Goal: Information Seeking & Learning: Learn about a topic

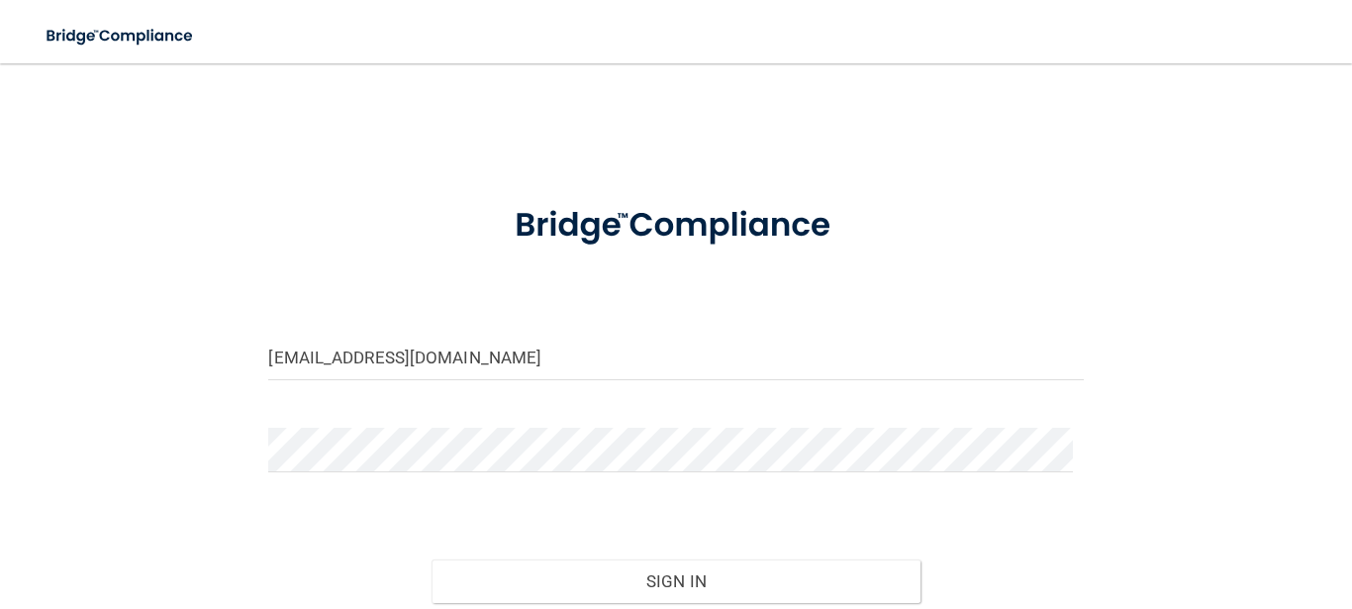
type input "[EMAIL_ADDRESS][DOMAIN_NAME]"
click at [432, 559] on button "Sign In" at bounding box center [676, 581] width 489 height 44
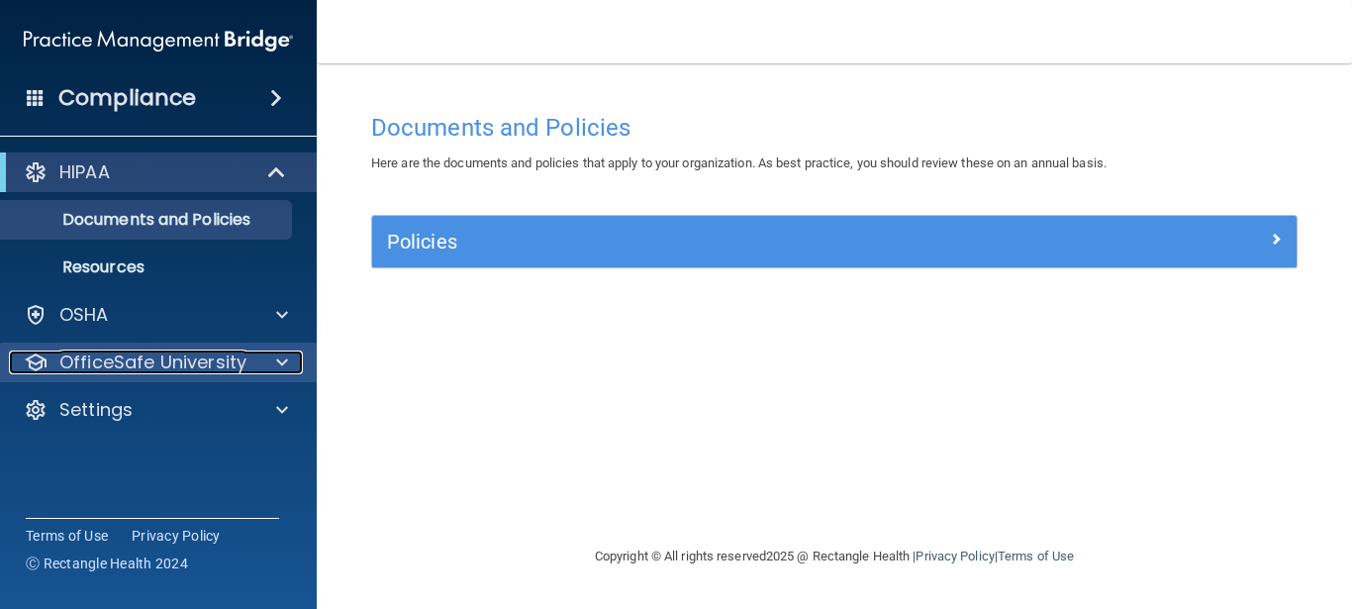
click at [171, 360] on p "OfficeSafe University" at bounding box center [152, 362] width 187 height 24
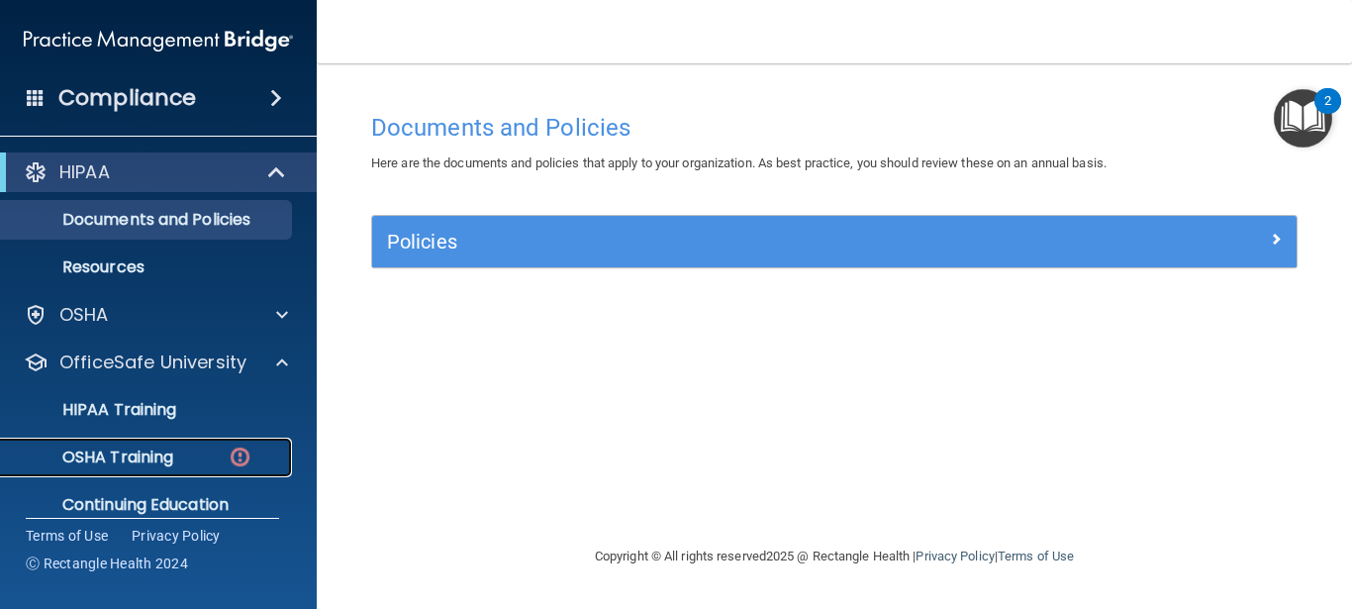
click at [170, 450] on p "OSHA Training" at bounding box center [93, 458] width 160 height 20
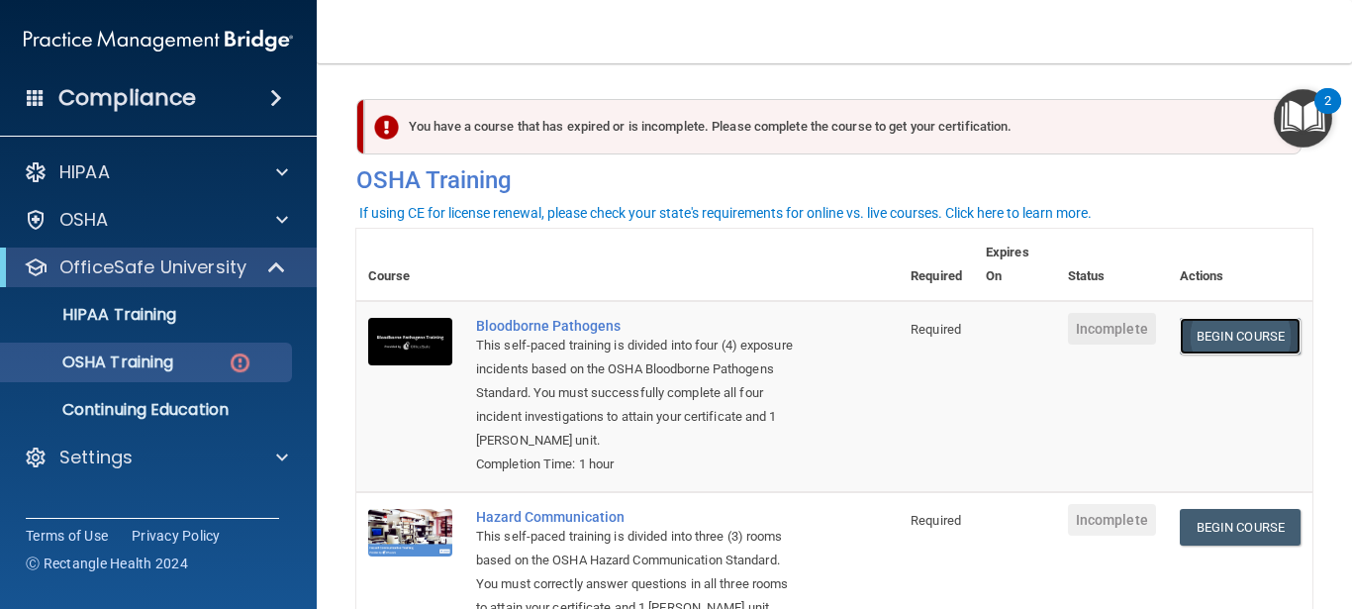
click at [1205, 340] on link "Begin Course" at bounding box center [1240, 336] width 121 height 37
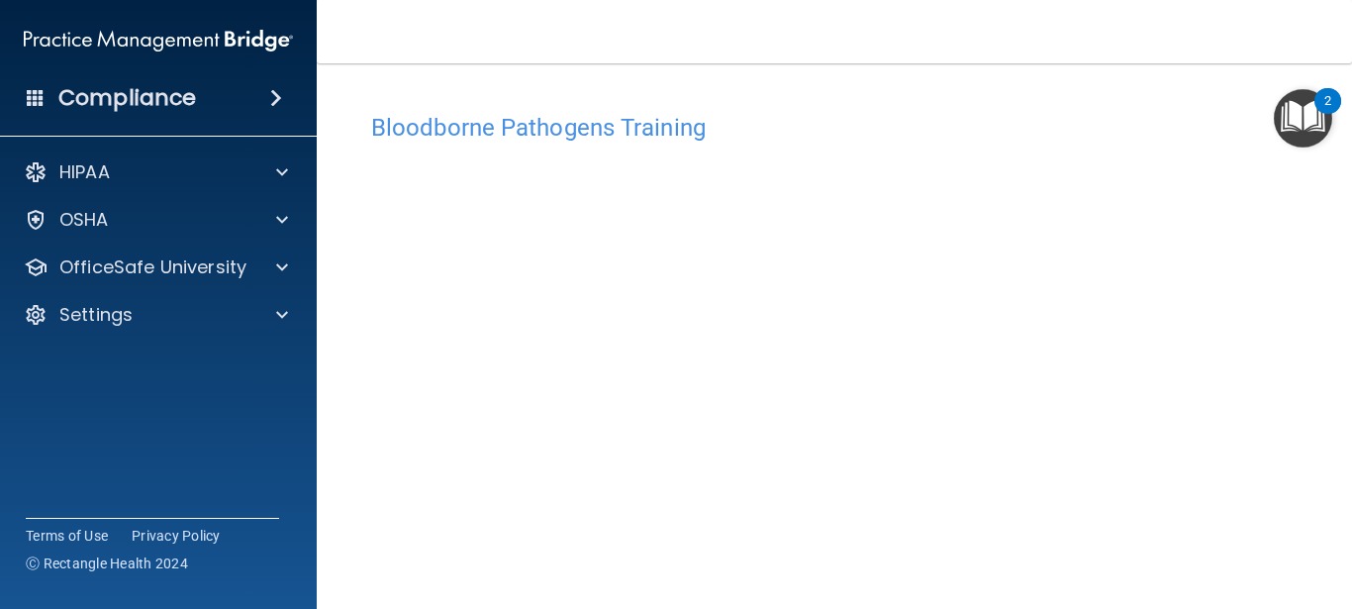
click at [768, 136] on h4 "Bloodborne Pathogens Training" at bounding box center [834, 128] width 927 height 26
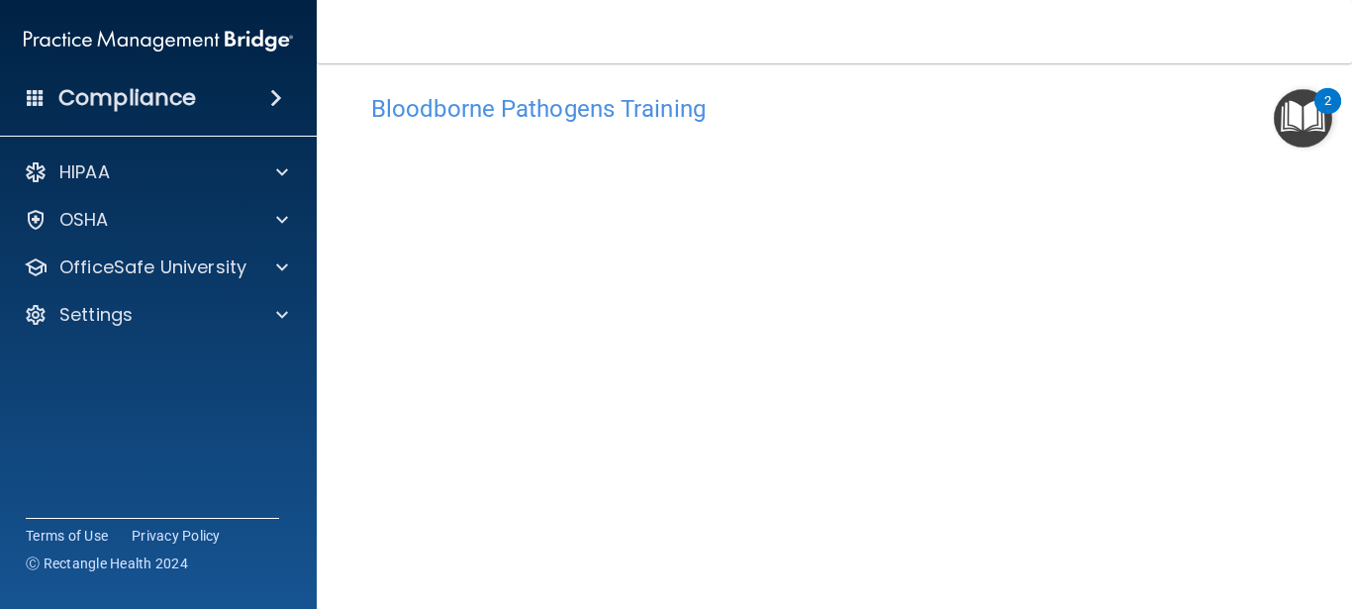
scroll to position [13, 0]
click at [1294, 125] on img "Open Resource Center, 2 new notifications" at bounding box center [1303, 118] width 58 height 58
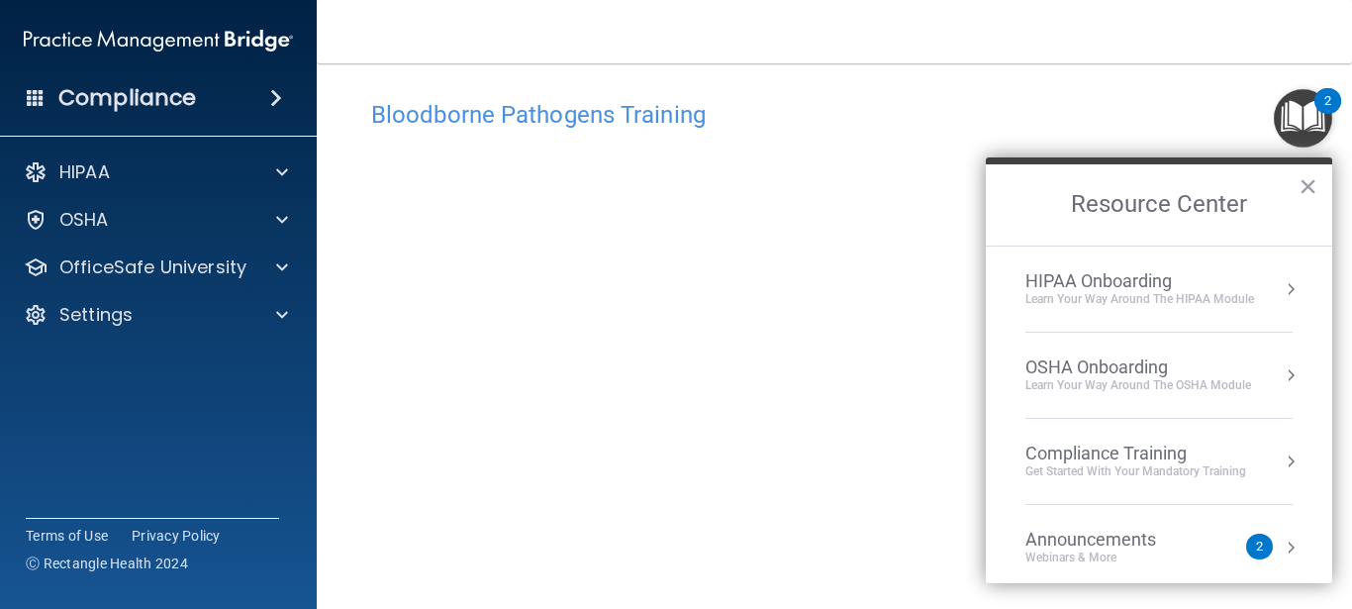
click at [996, 138] on div "Bloodborne Pathogens Training" at bounding box center [834, 114] width 956 height 49
click at [1316, 194] on button "×" at bounding box center [1308, 186] width 19 height 32
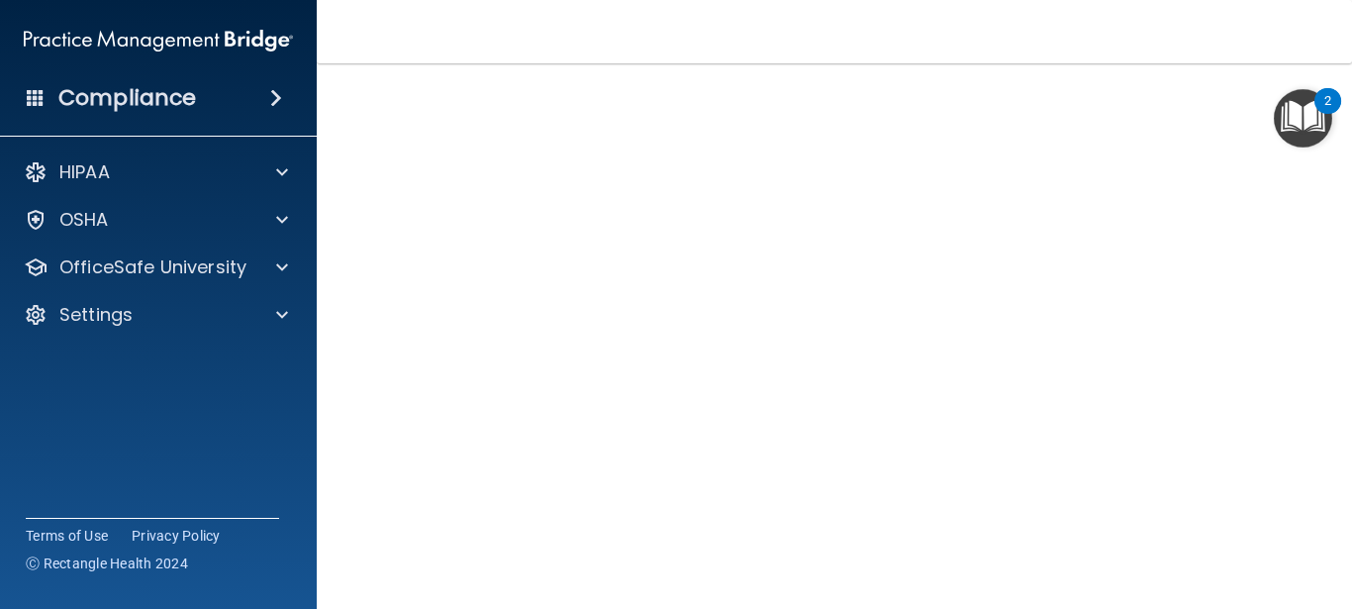
scroll to position [184, 0]
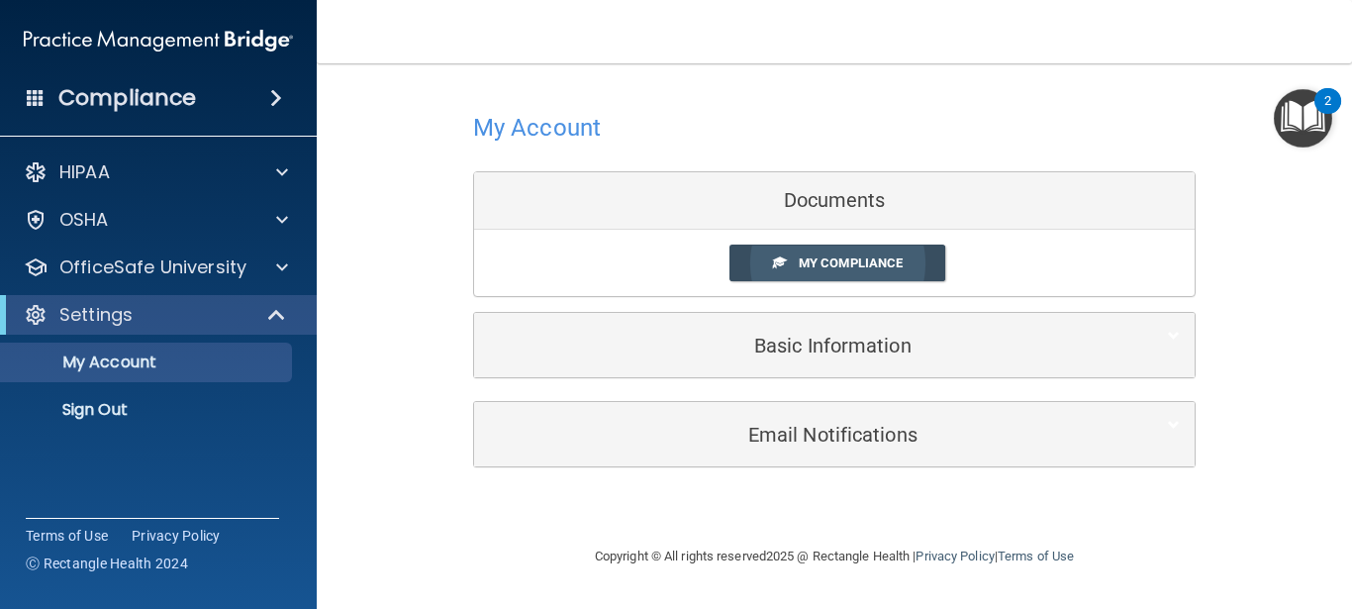
click at [822, 260] on span "My Compliance" at bounding box center [851, 262] width 104 height 15
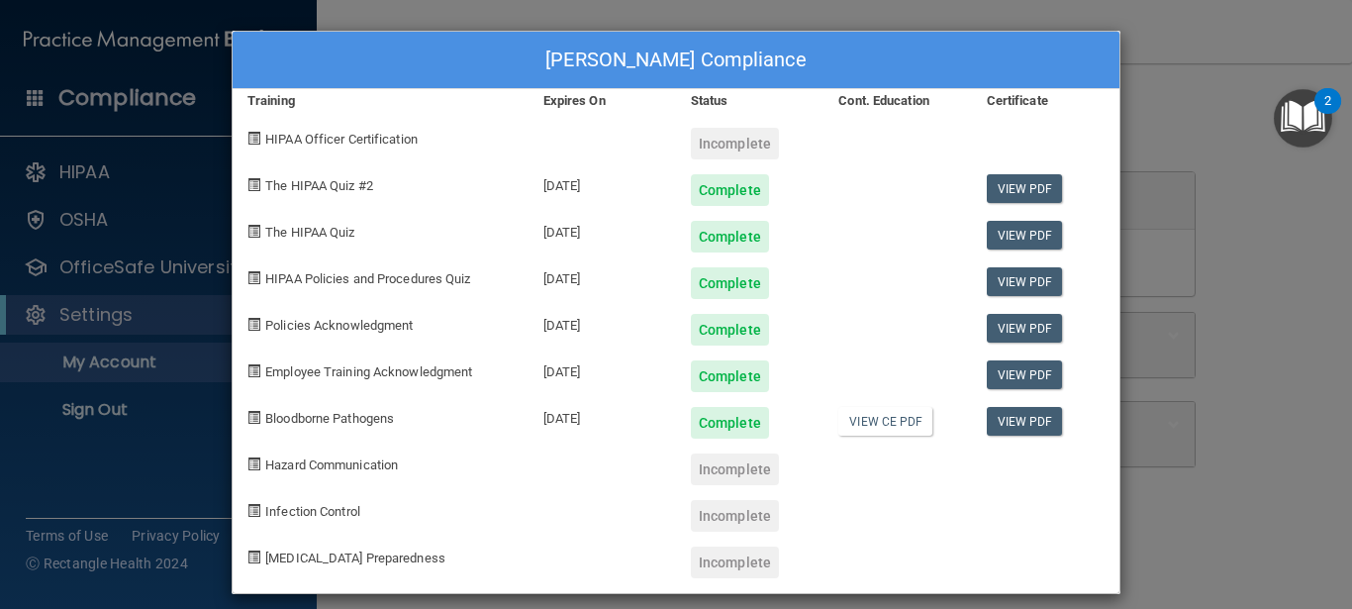
click at [1233, 424] on div "Nancy Hermanson's Compliance Training Expires On Status Cont. Education Certifi…" at bounding box center [676, 304] width 1352 height 609
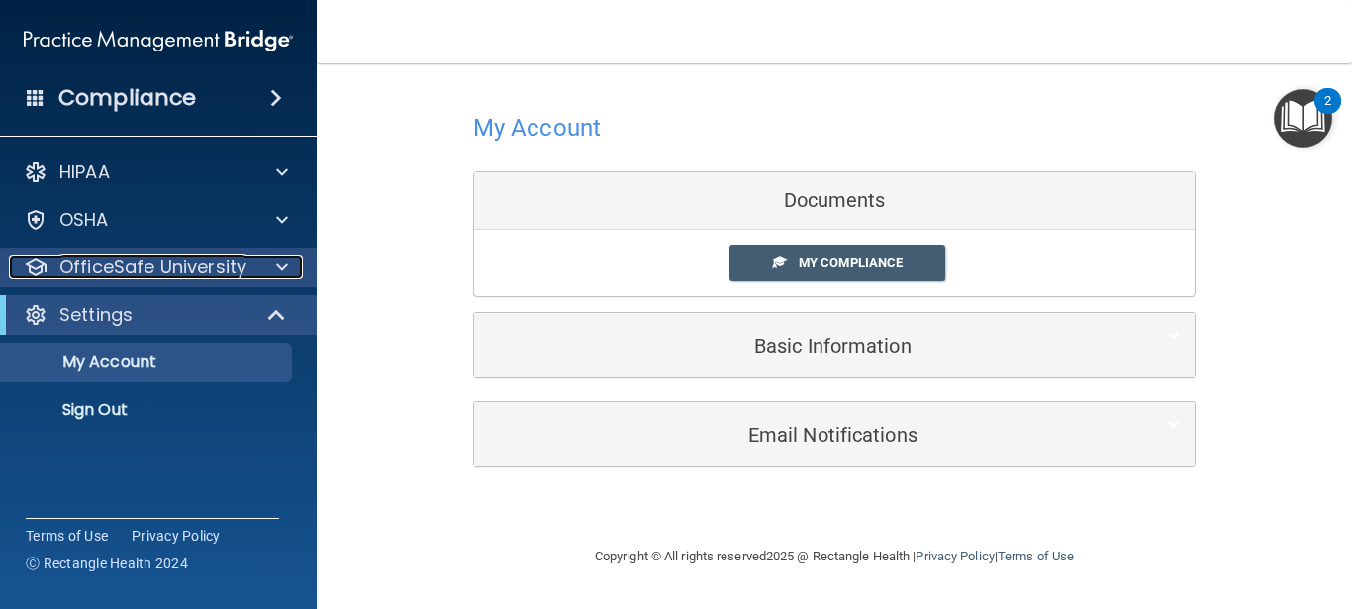
click at [262, 269] on div at bounding box center [279, 267] width 50 height 24
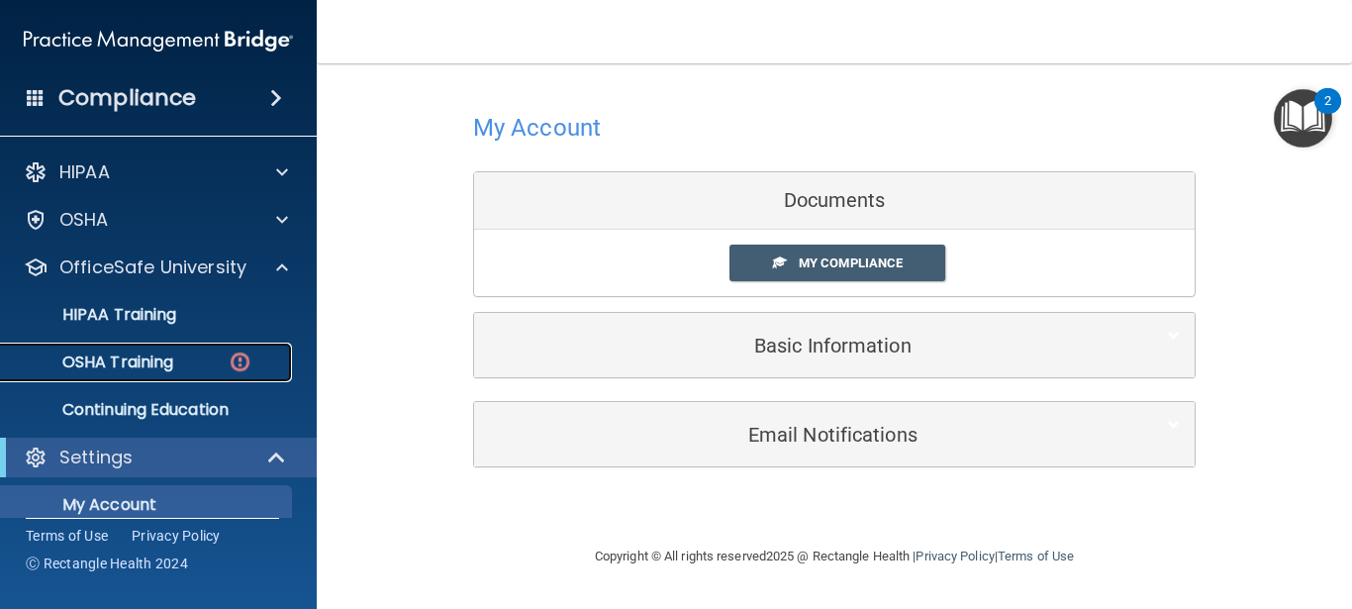
click at [195, 360] on div "OSHA Training" at bounding box center [148, 362] width 270 height 20
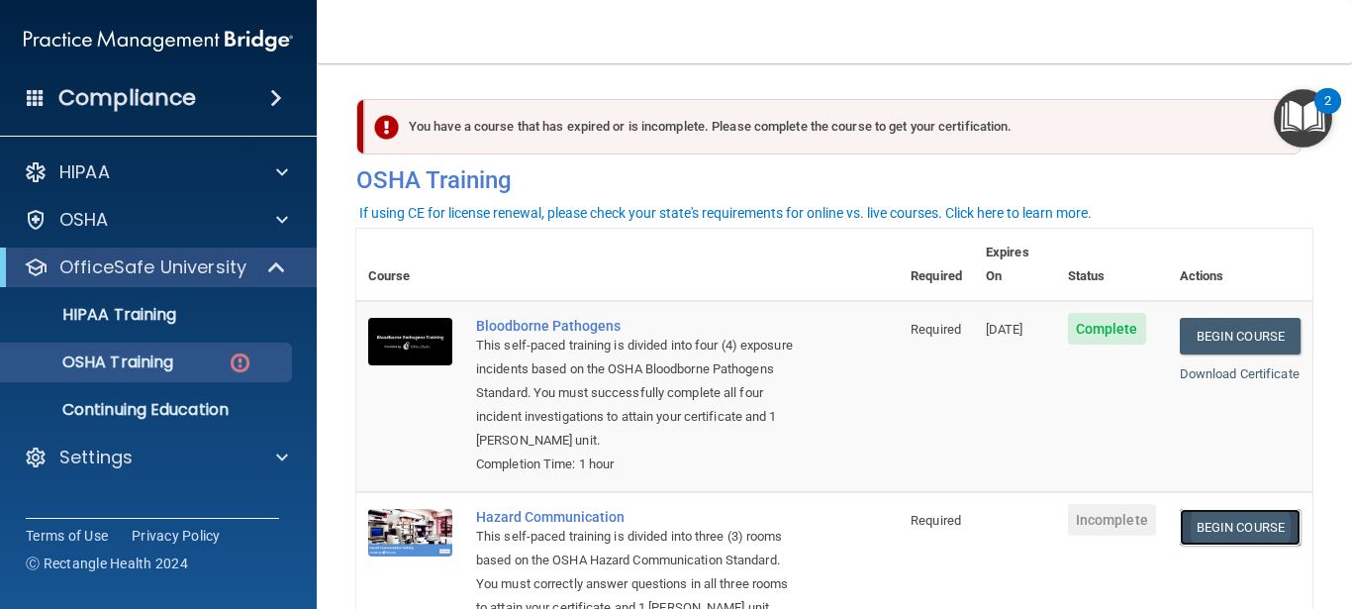
click at [1203, 530] on link "Begin Course" at bounding box center [1240, 527] width 121 height 37
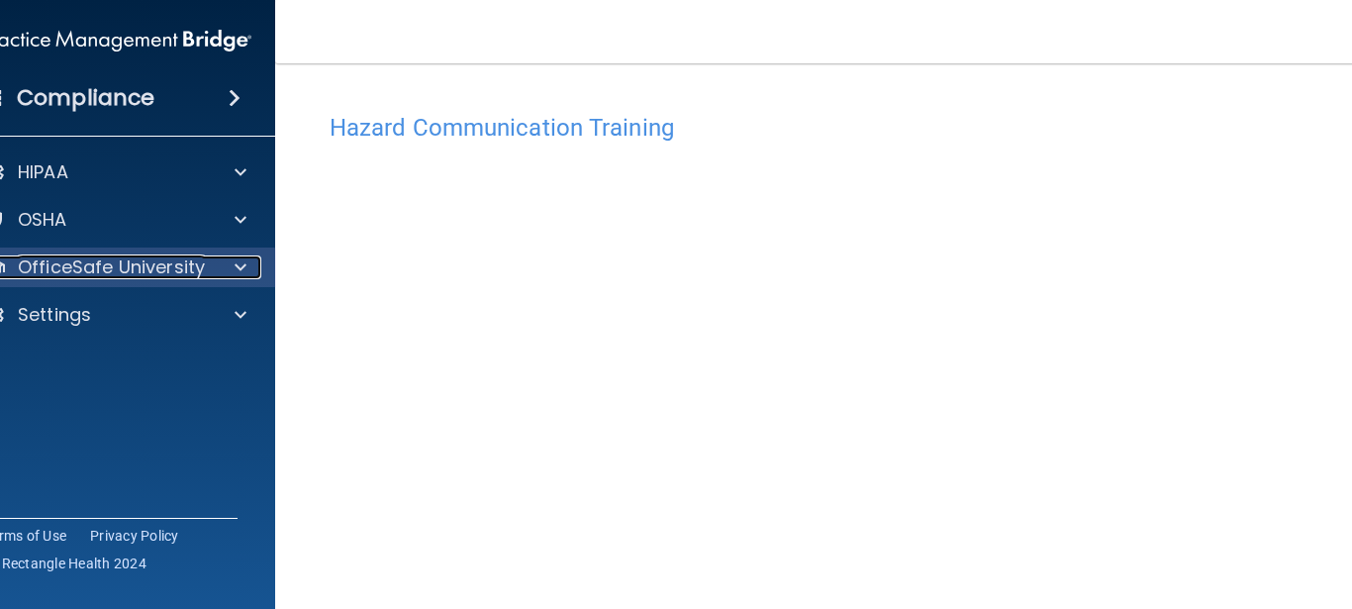
click at [213, 273] on div at bounding box center [238, 267] width 50 height 24
click at [206, 273] on div "OfficeSafe University" at bounding box center [90, 267] width 246 height 24
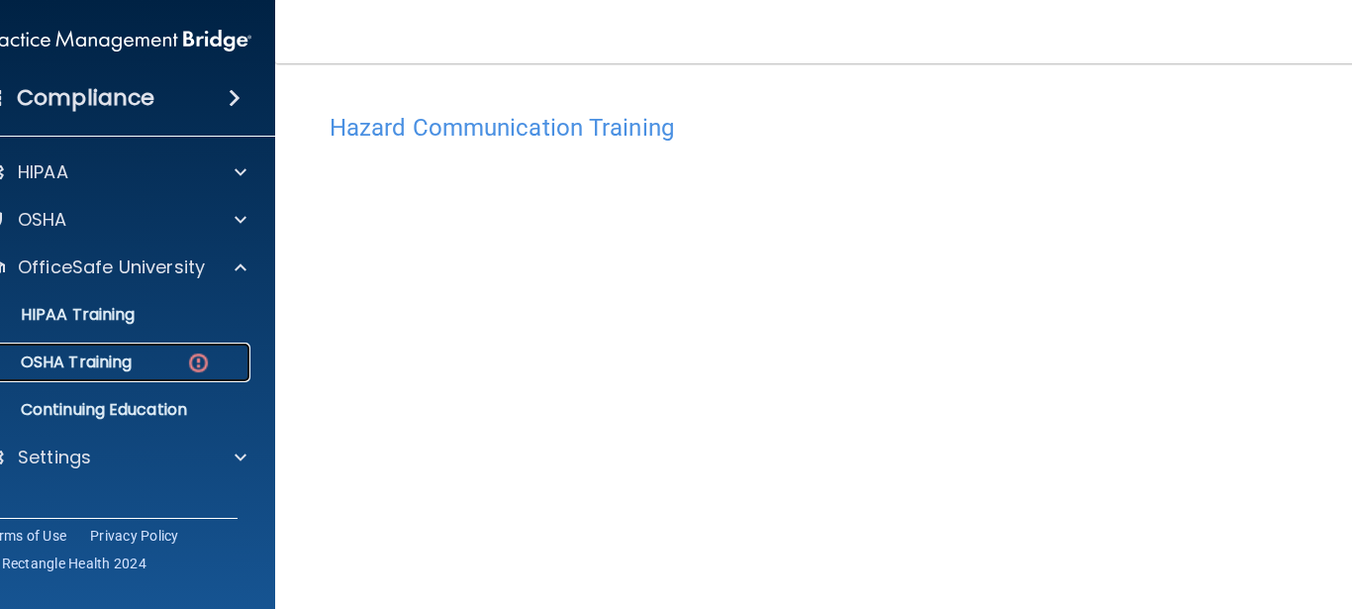
click at [130, 365] on p "OSHA Training" at bounding box center [51, 362] width 160 height 20
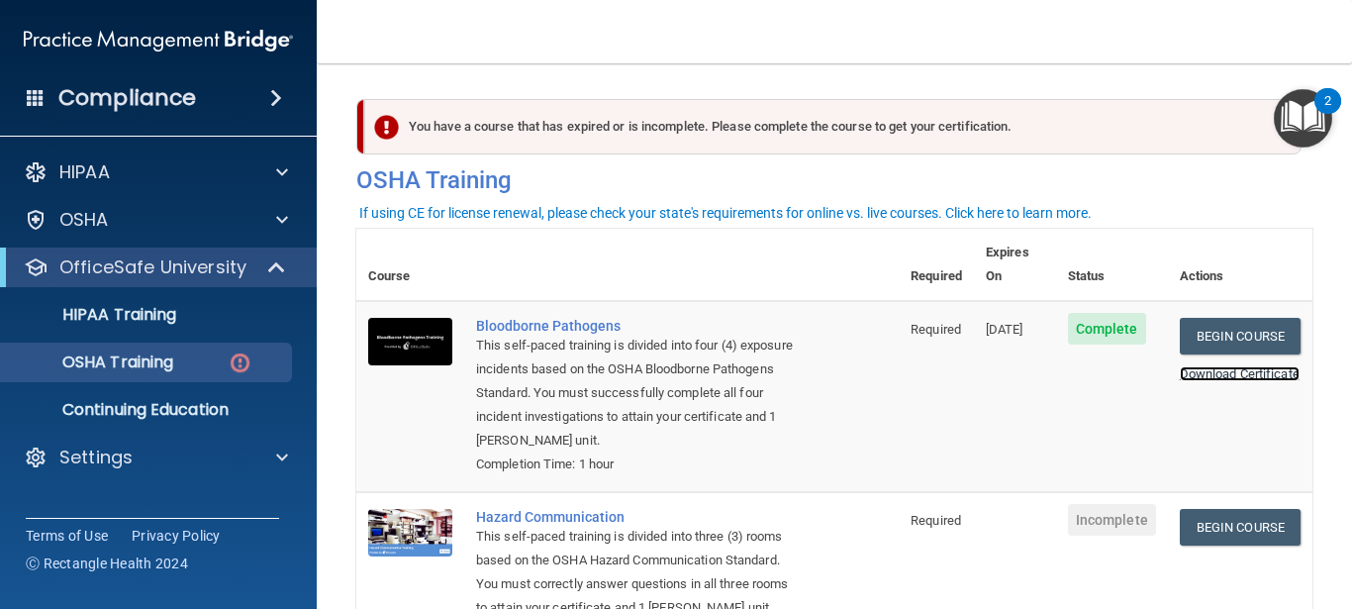
click at [1217, 366] on link "Download Certificate" at bounding box center [1240, 373] width 120 height 15
click at [1226, 518] on link "Begin Course" at bounding box center [1240, 527] width 121 height 37
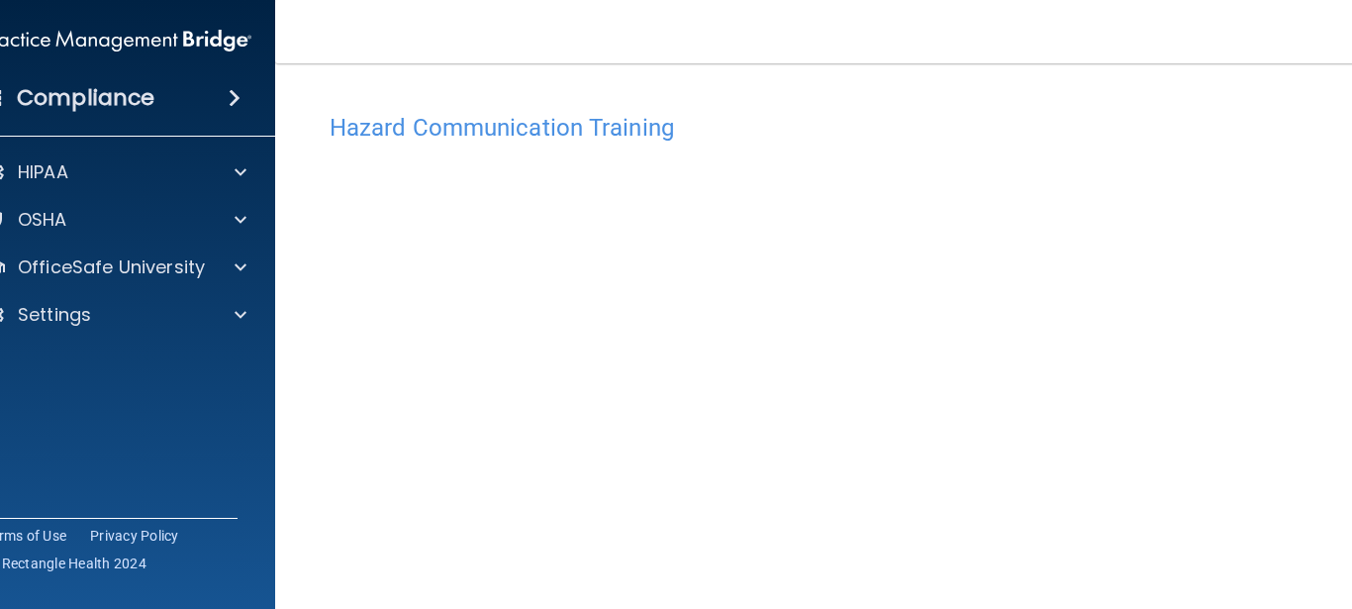
click at [615, 131] on h4 "Hazard Communication Training" at bounding box center [835, 128] width 1010 height 26
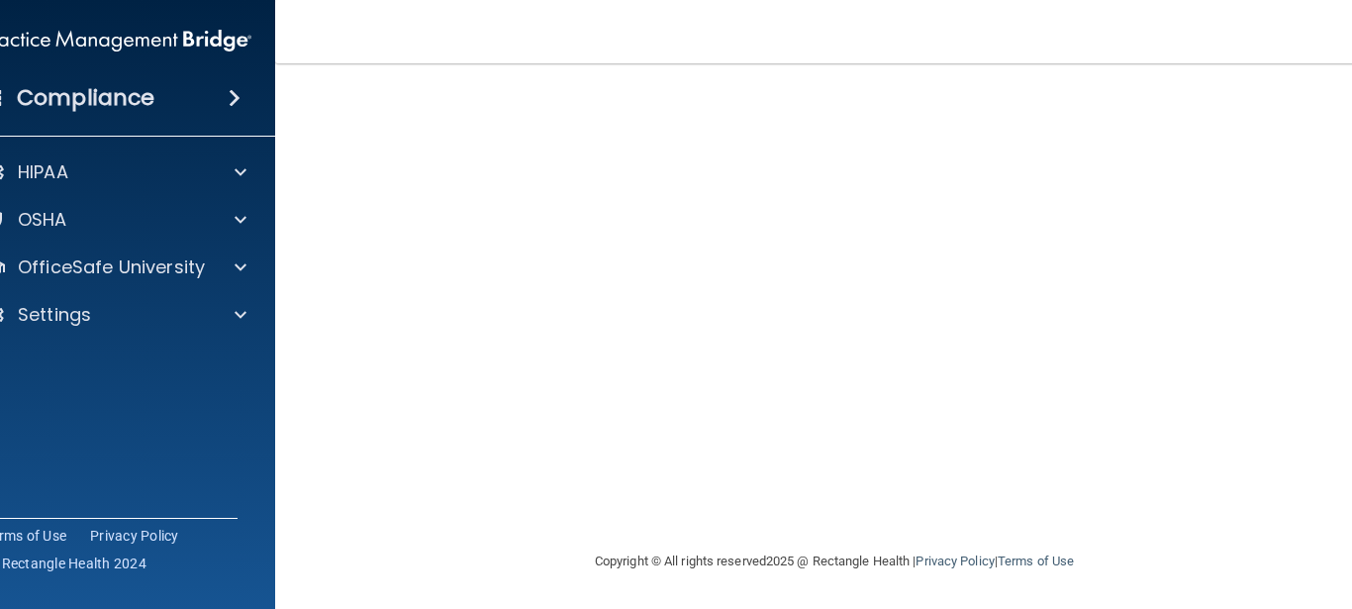
scroll to position [206, 0]
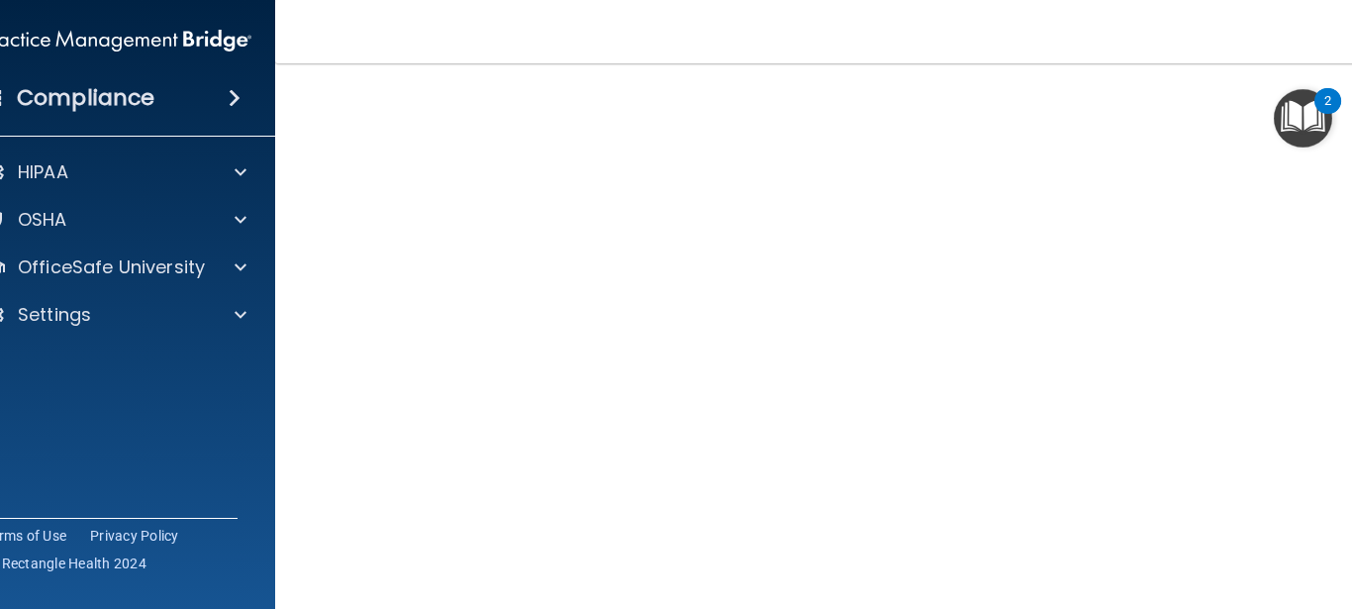
click at [1304, 113] on img "Open Resource Center, 2 new notifications" at bounding box center [1303, 118] width 58 height 58
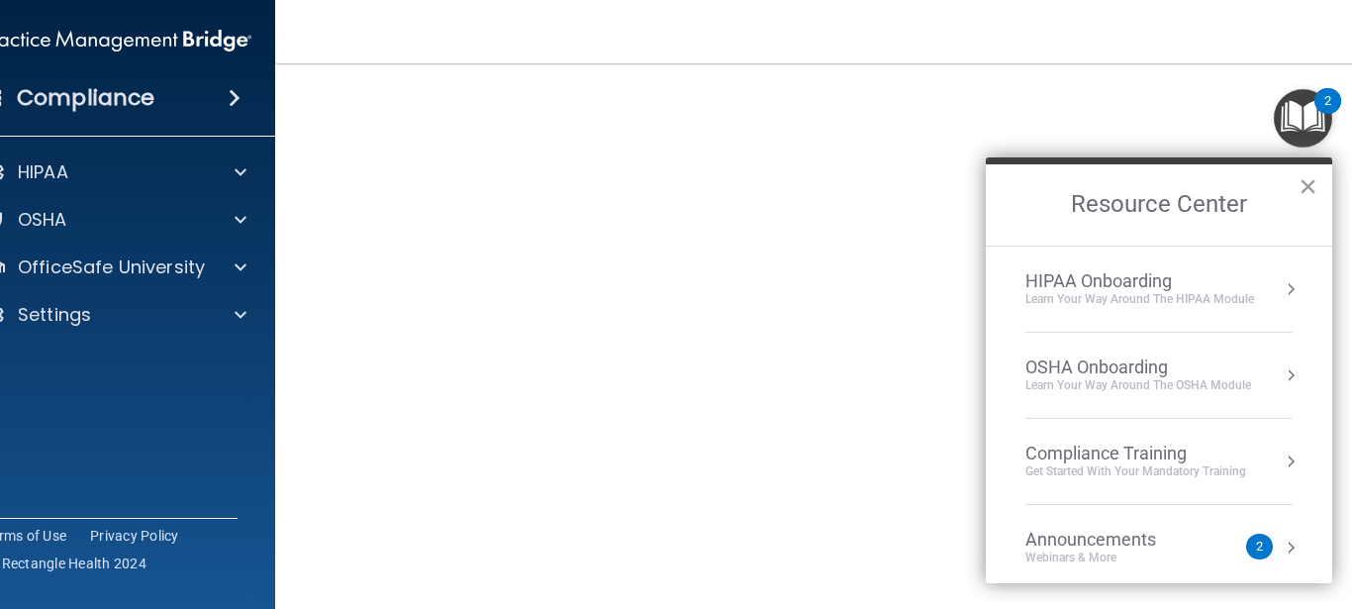
click at [1312, 186] on button "×" at bounding box center [1308, 186] width 19 height 32
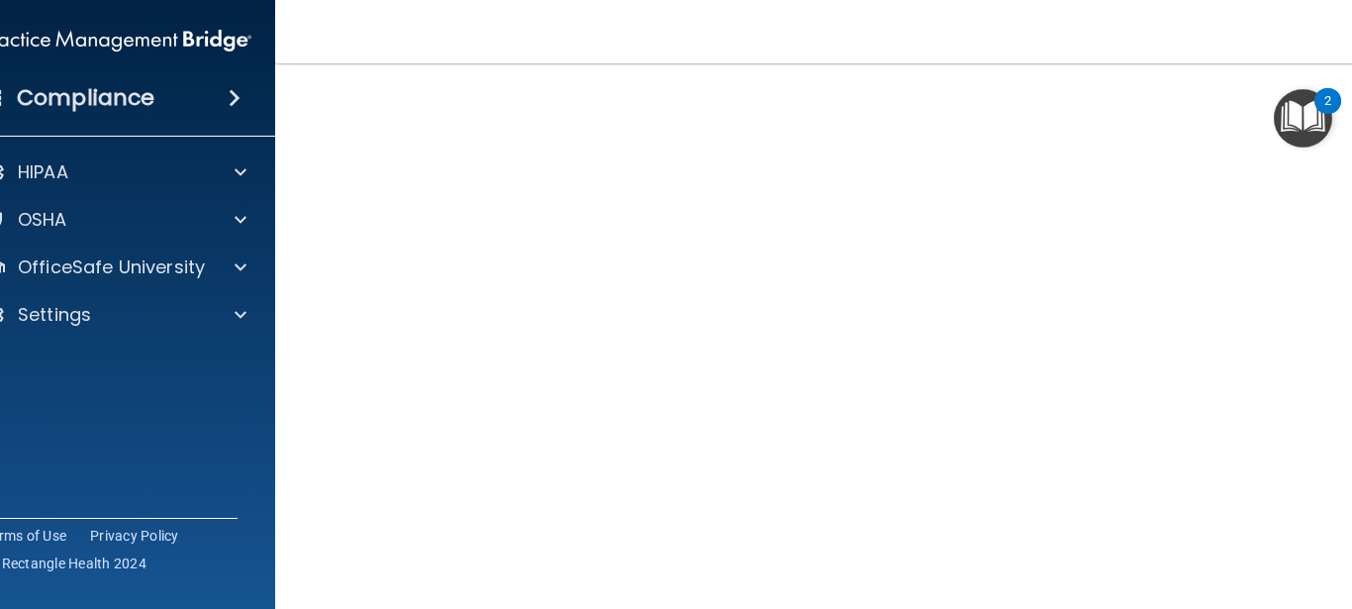
scroll to position [283, 0]
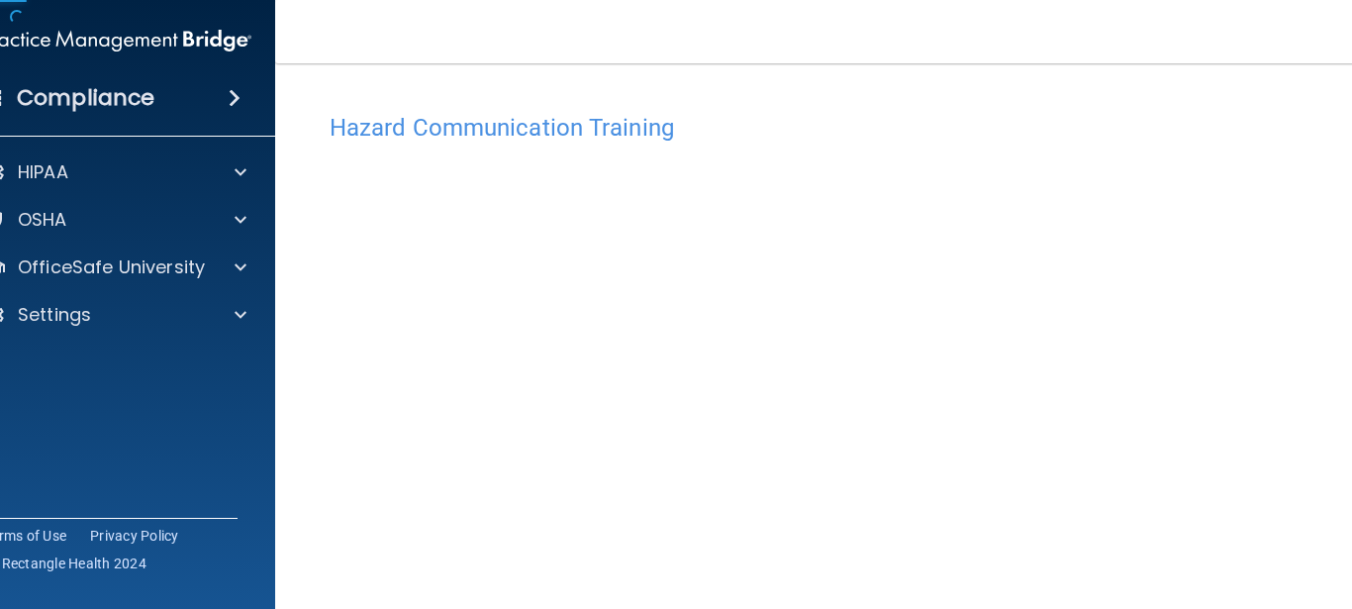
scroll to position [283, 0]
click at [422, 126] on h4 "Hazard Communication Training" at bounding box center [835, 128] width 1010 height 26
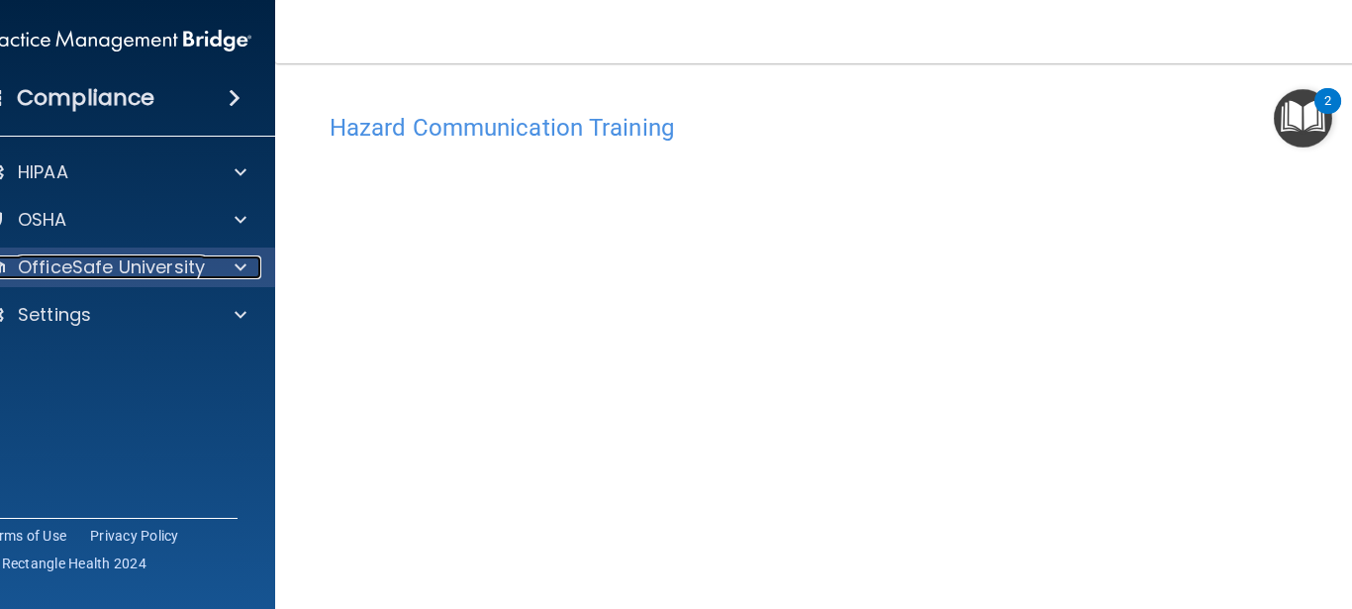
click at [238, 272] on span at bounding box center [241, 267] width 12 height 24
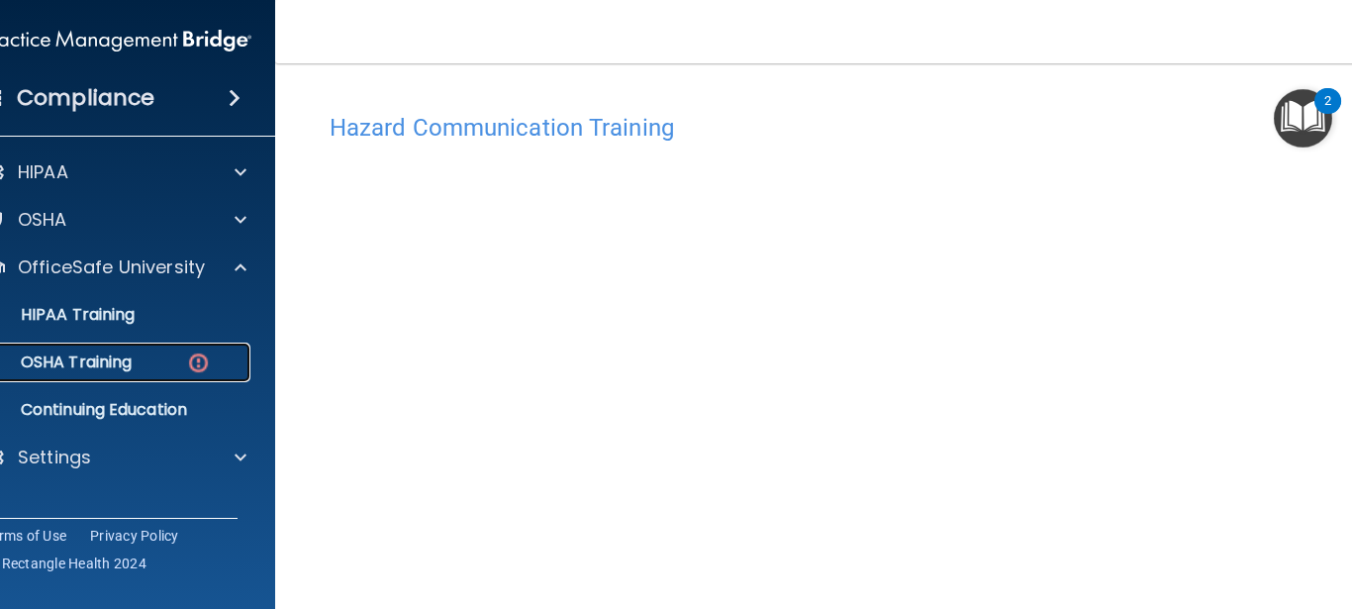
click at [122, 352] on p "OSHA Training" at bounding box center [51, 362] width 160 height 20
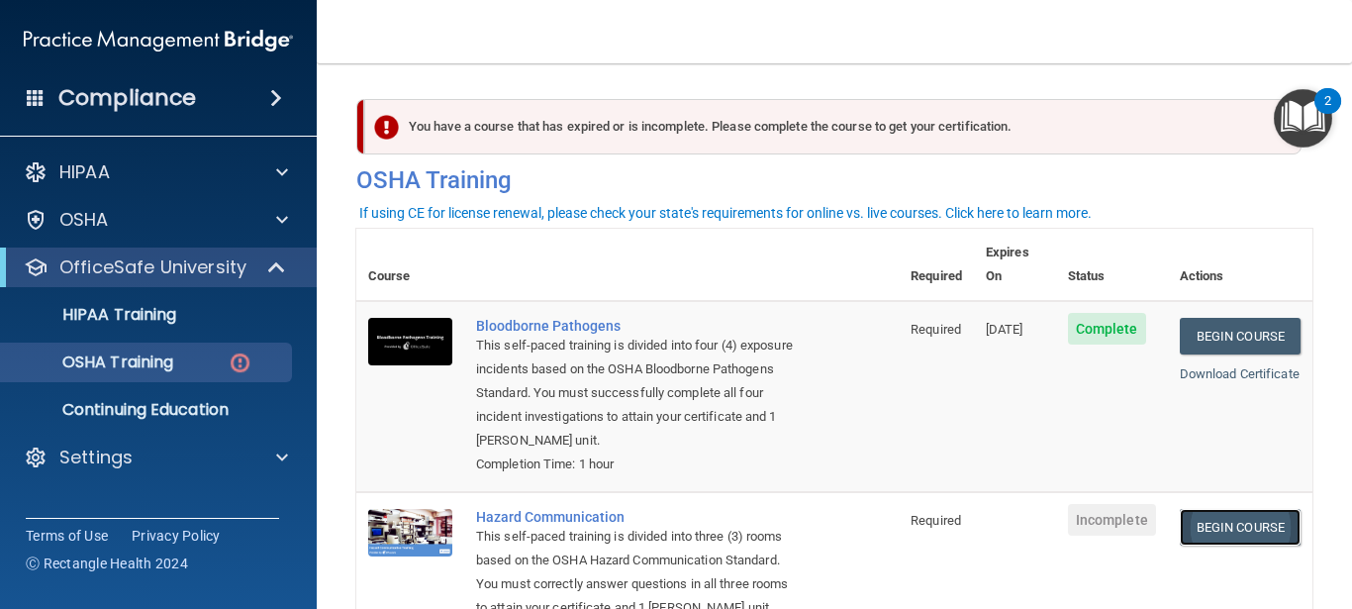
click at [1218, 527] on link "Begin Course" at bounding box center [1240, 527] width 121 height 37
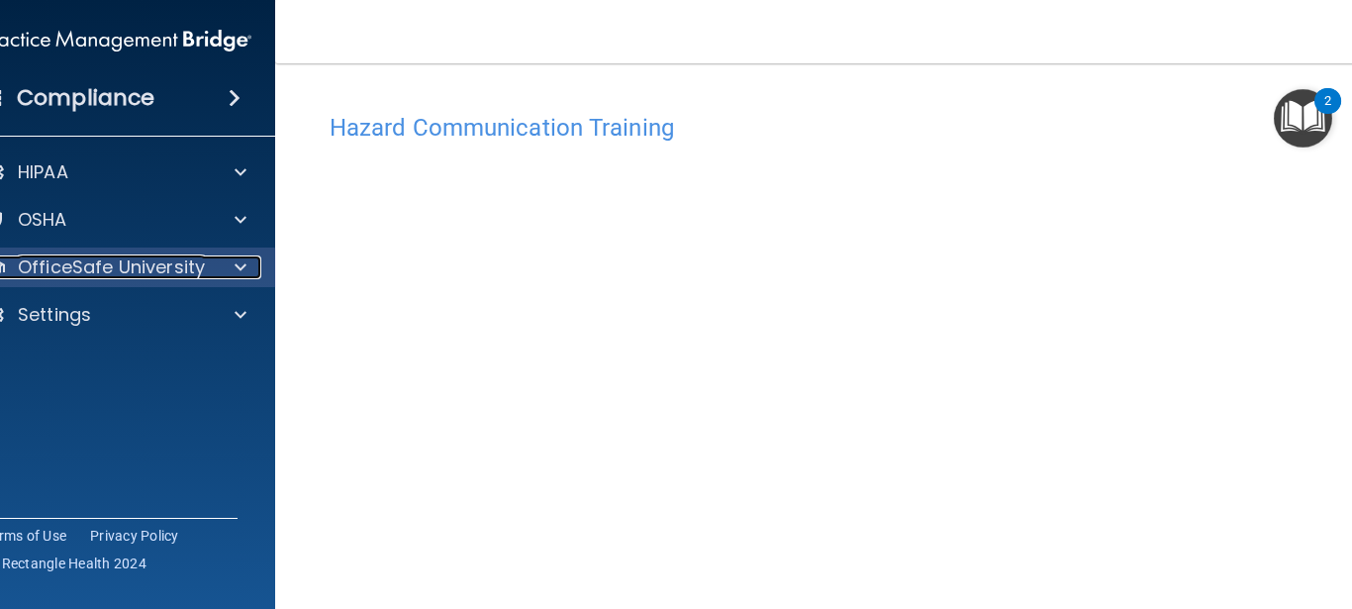
click at [193, 273] on p "OfficeSafe University" at bounding box center [111, 267] width 187 height 24
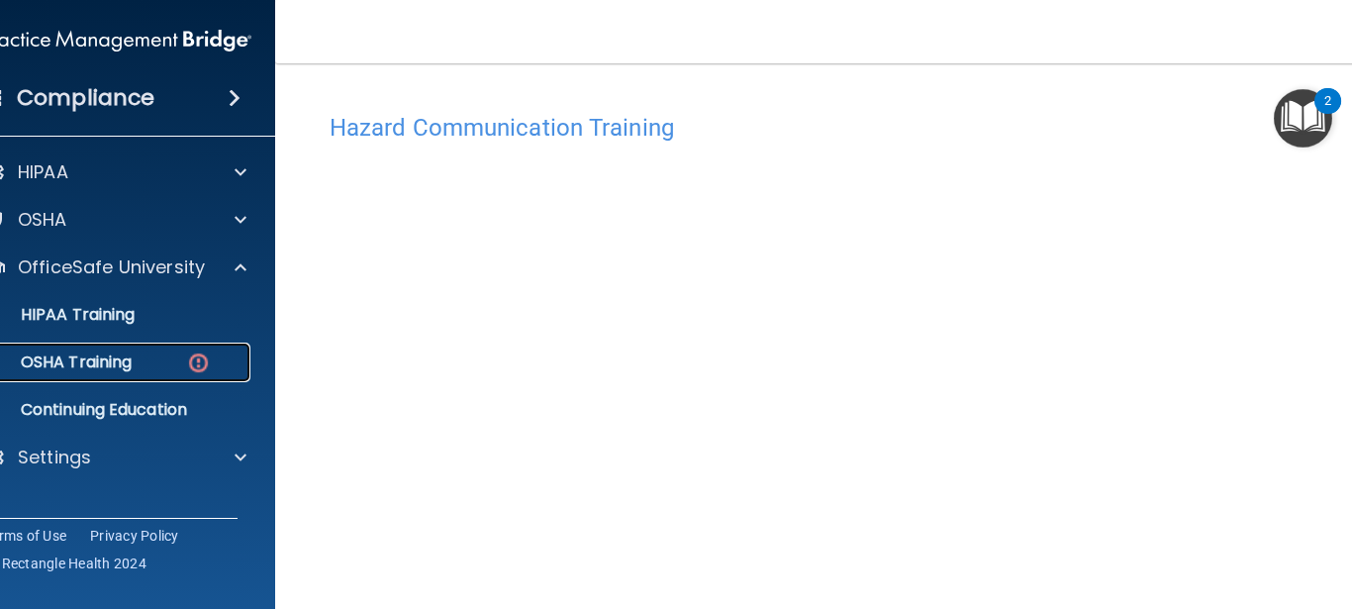
click at [145, 365] on div "OSHA Training" at bounding box center [106, 362] width 270 height 20
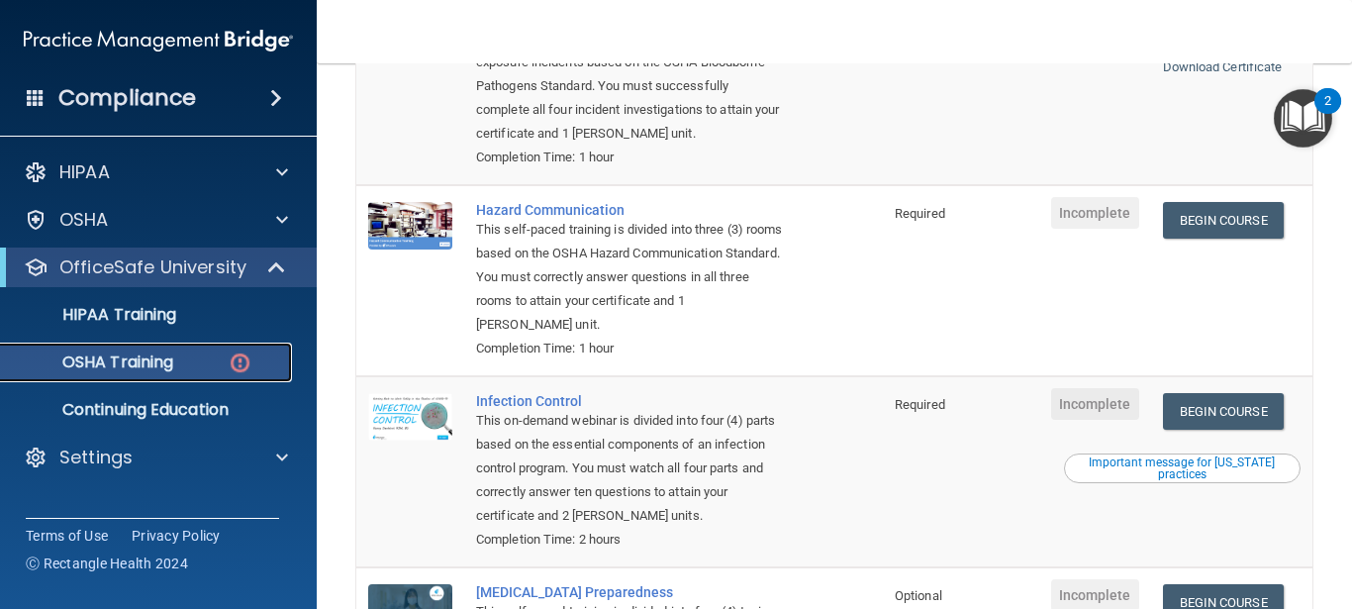
scroll to position [348, 0]
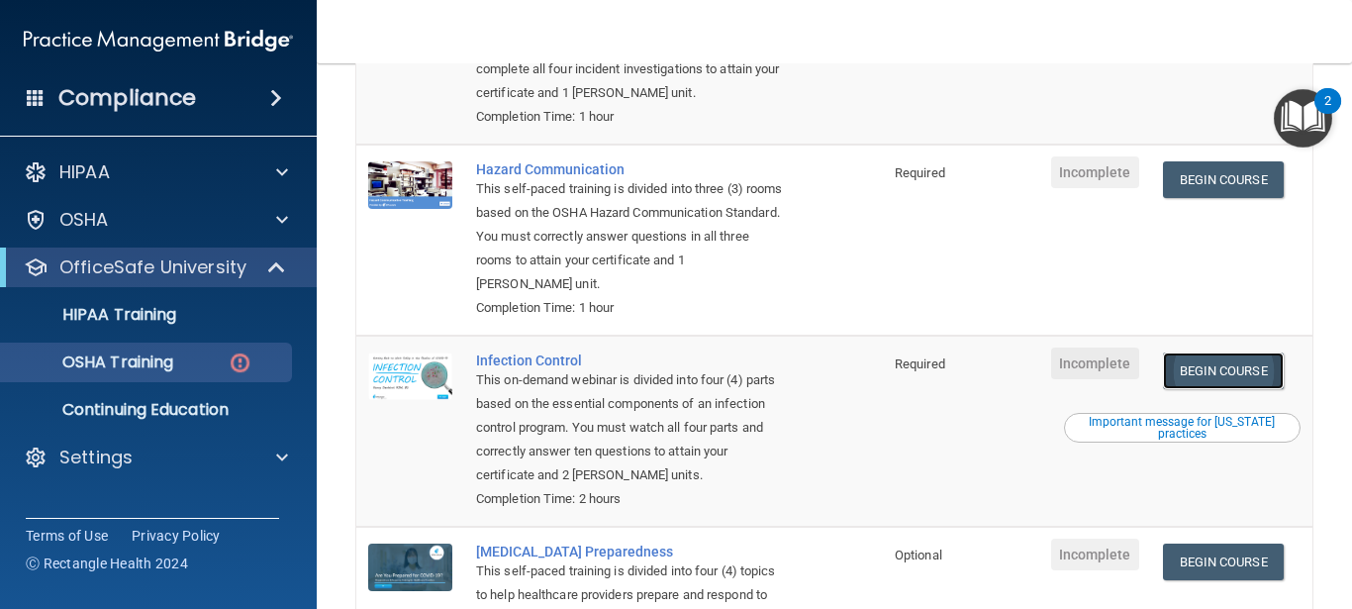
click at [1208, 368] on link "Begin Course" at bounding box center [1223, 370] width 121 height 37
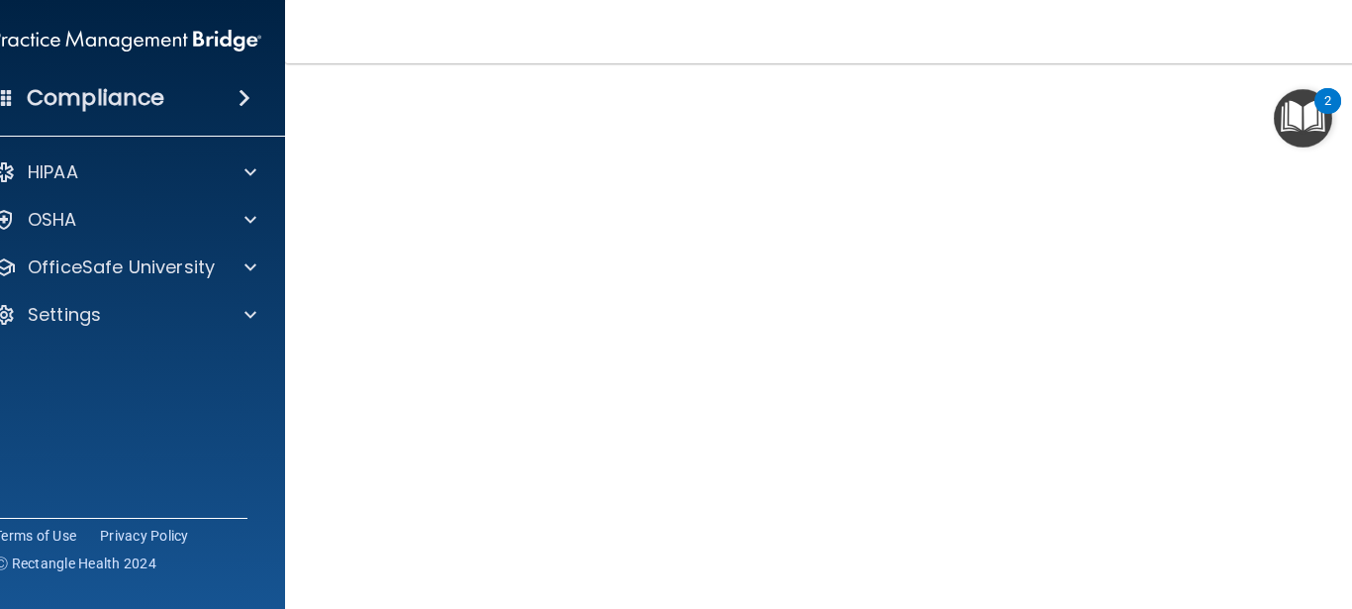
scroll to position [125, 0]
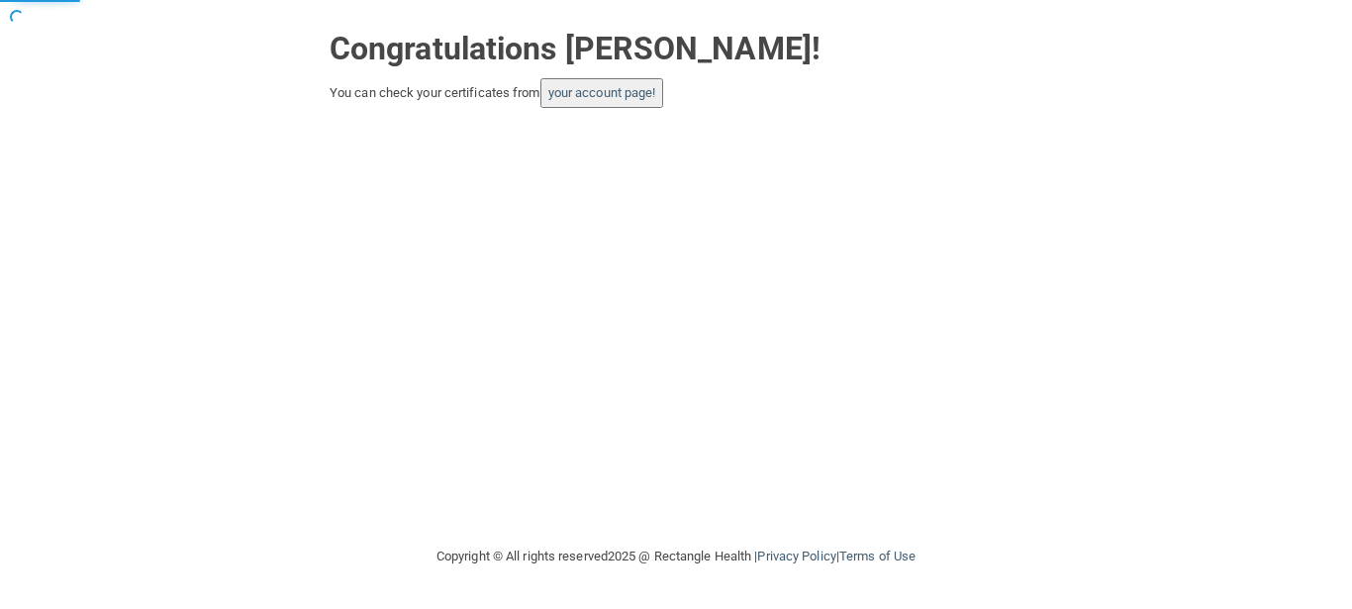
click at [614, 101] on button "your account page!" at bounding box center [603, 93] width 124 height 30
click at [603, 91] on link "your account page!" at bounding box center [603, 92] width 108 height 15
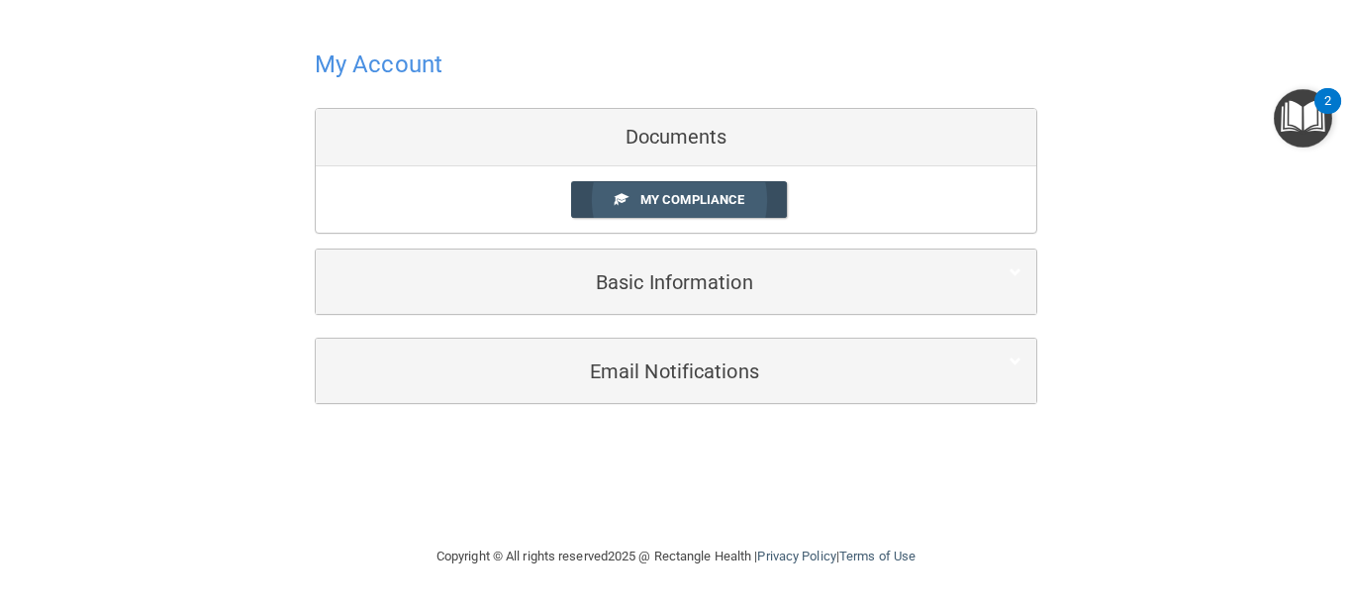
click at [683, 204] on span "My Compliance" at bounding box center [693, 199] width 104 height 15
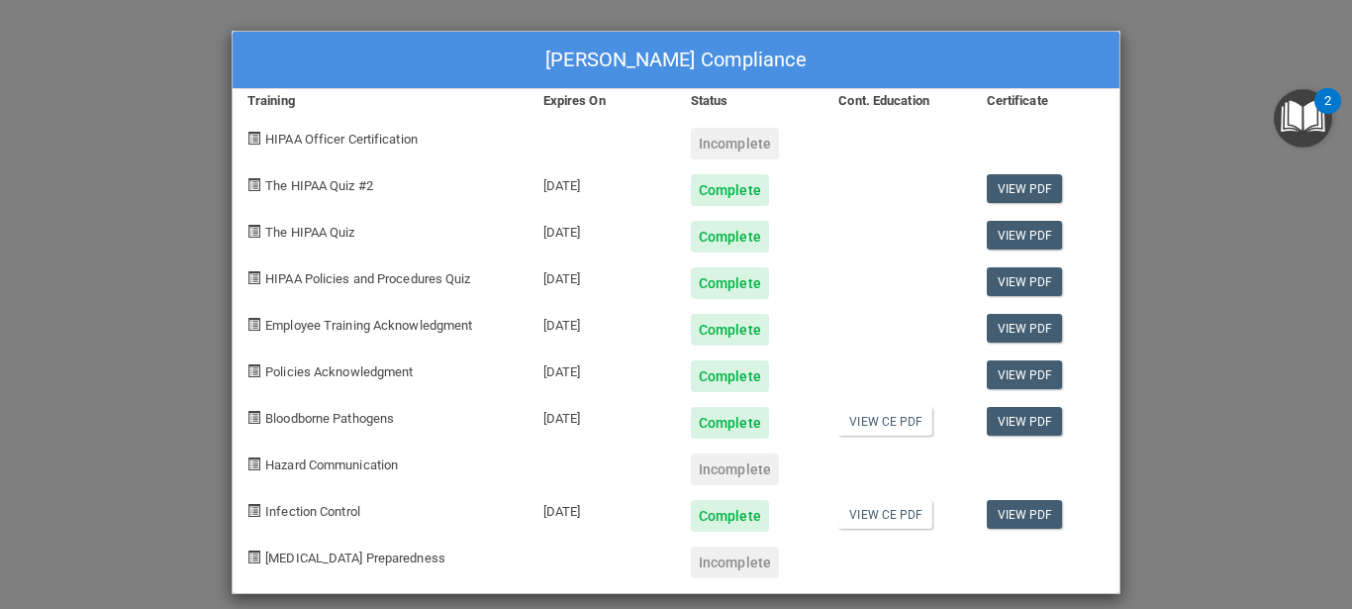
click at [379, 465] on span "Hazard Communication" at bounding box center [331, 464] width 133 height 15
click at [891, 515] on link "View CE PDF" at bounding box center [886, 514] width 94 height 29
